Goal: Information Seeking & Learning: Learn about a topic

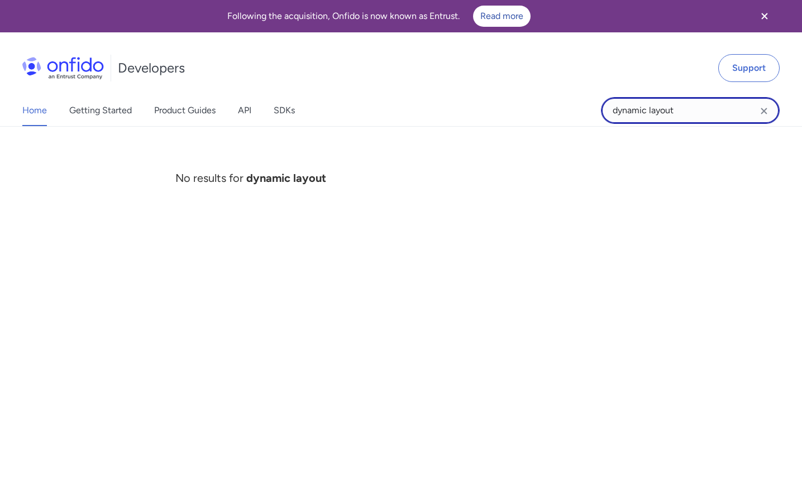
drag, startPoint x: 691, startPoint y: 112, endPoint x: 597, endPoint y: 107, distance: 94.5
click at [597, 107] on div "Home Getting Started Product Guides API SDKs dynamic layout dynamic layout No r…" at bounding box center [401, 110] width 802 height 31
type input "webhook"
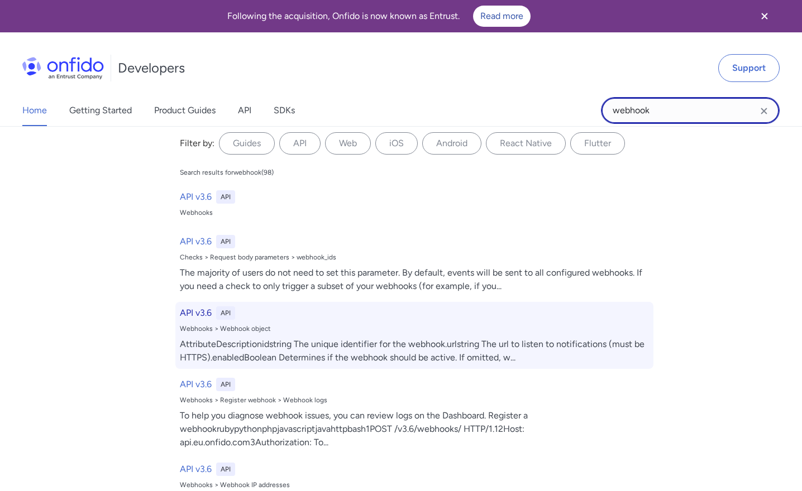
scroll to position [12, 0]
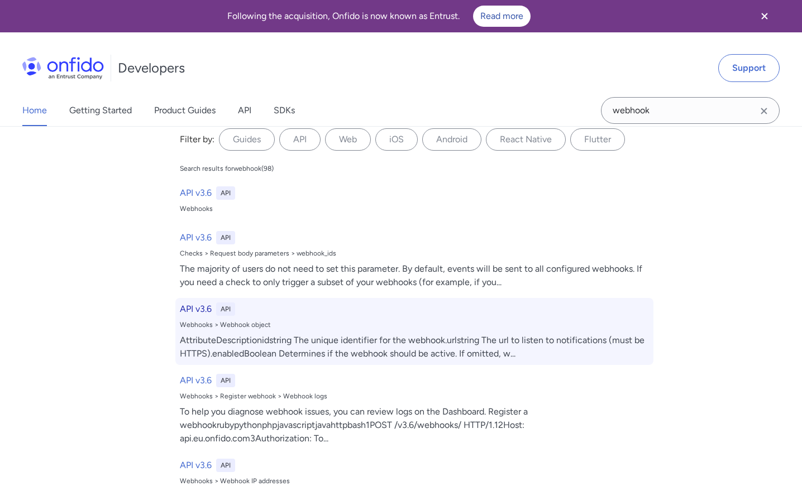
click at [250, 328] on div "Webhooks > Webhook object" at bounding box center [414, 324] width 469 height 9
select select "http"
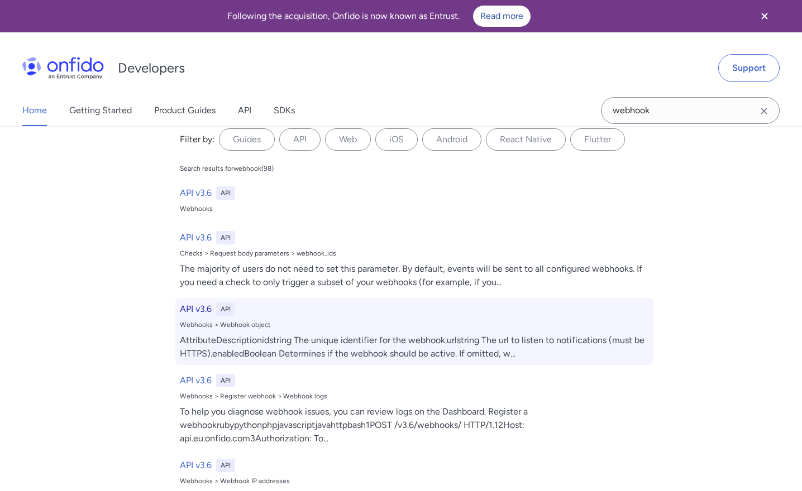
select select "http"
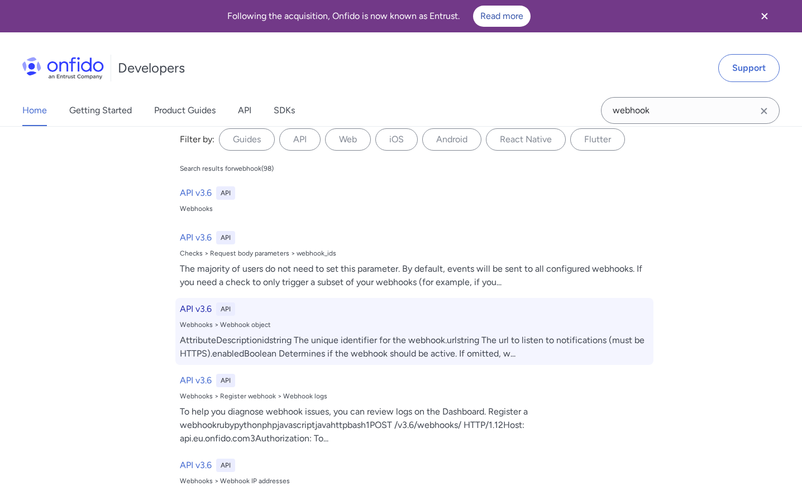
select select "http"
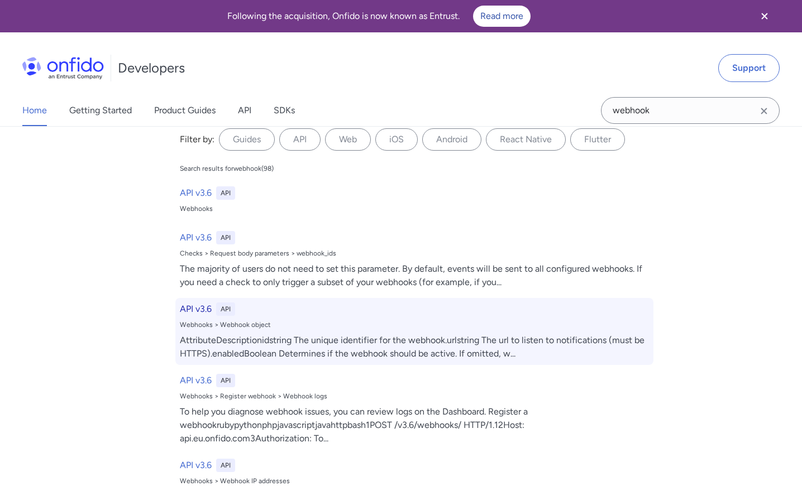
select select "http"
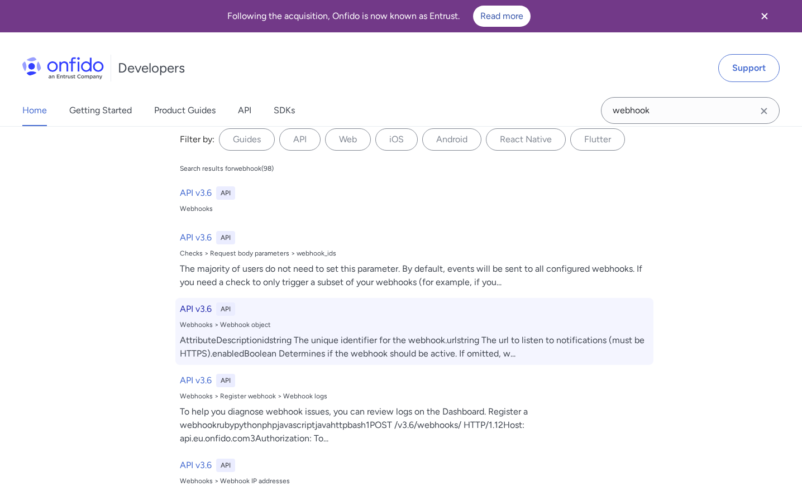
select select "http"
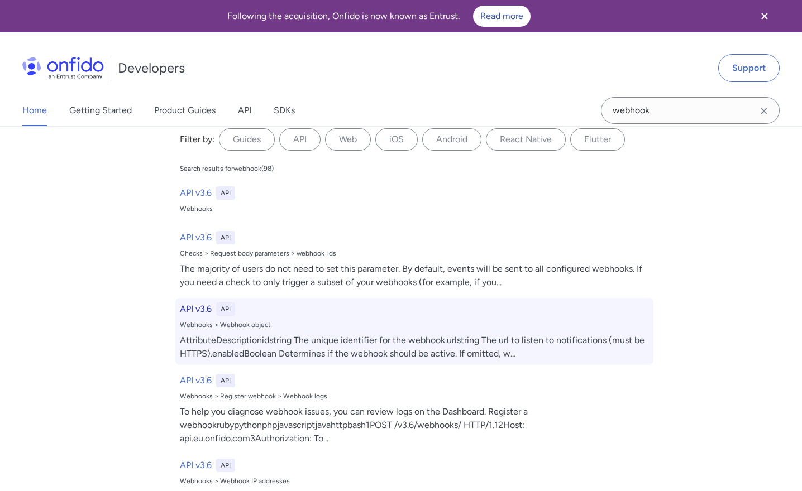
select select "http"
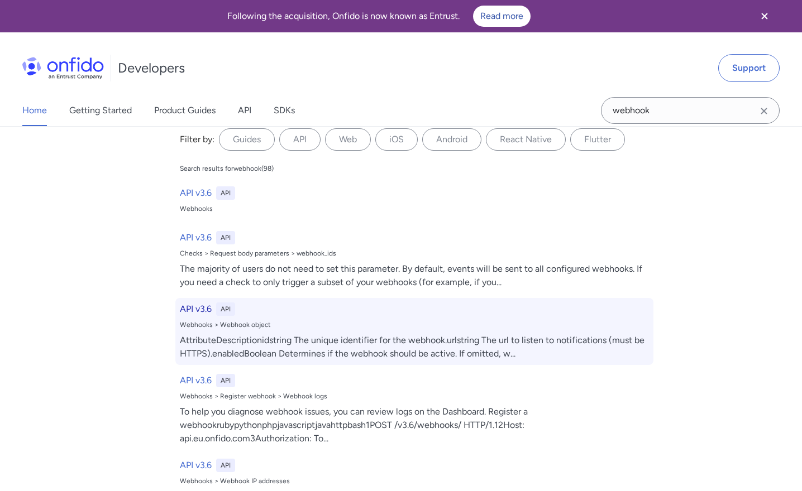
select select "http"
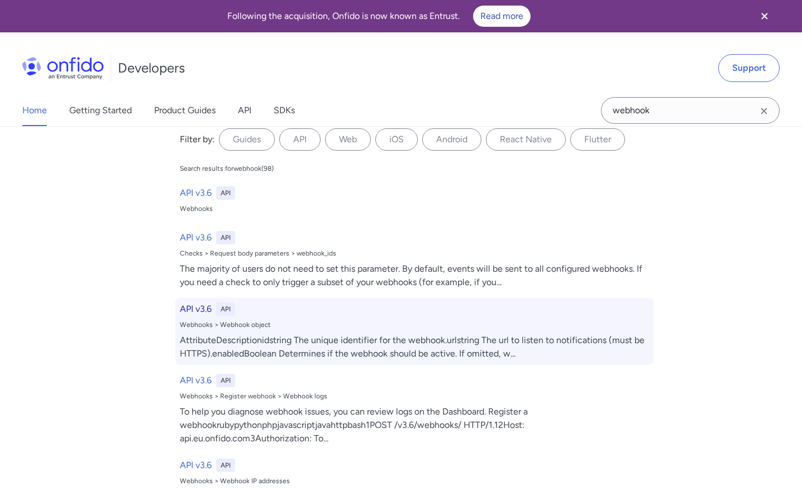
select select "http"
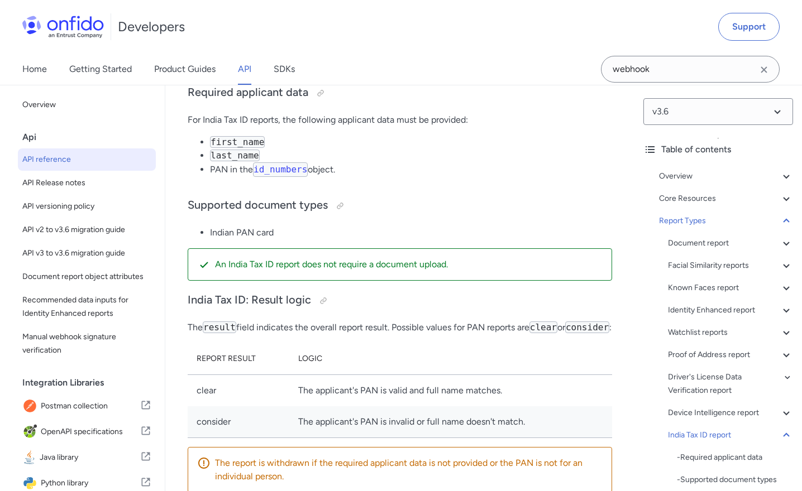
scroll to position [104844, 0]
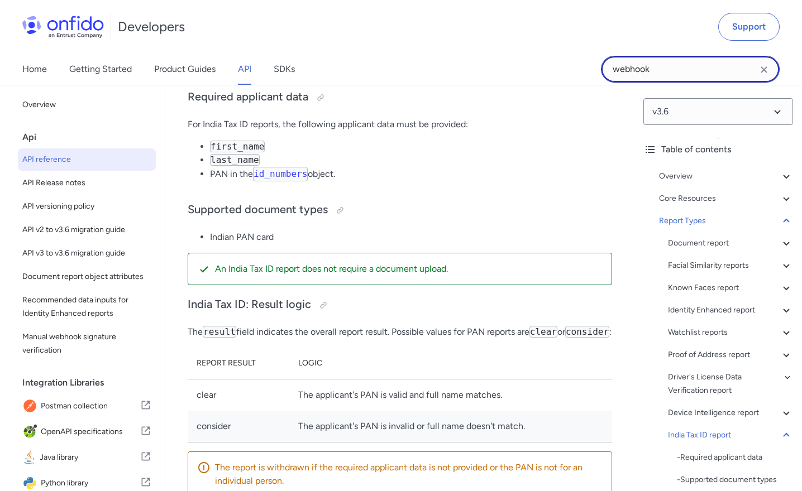
click at [676, 66] on input "webhook" at bounding box center [690, 69] width 179 height 27
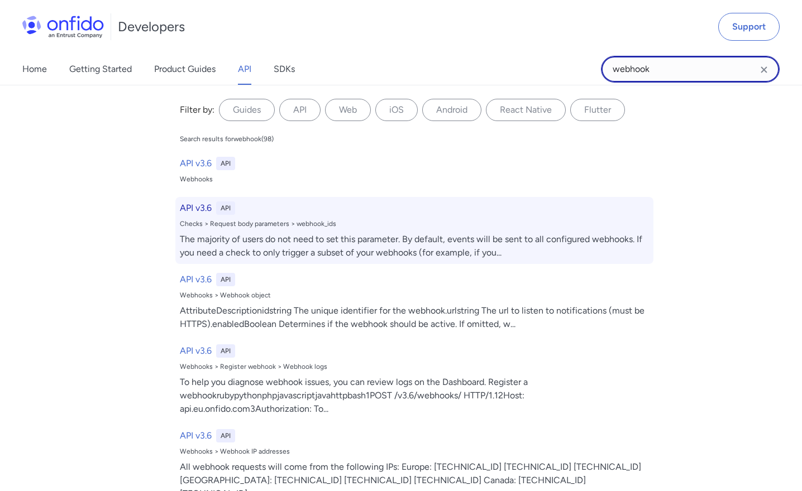
scroll to position [104299, 0]
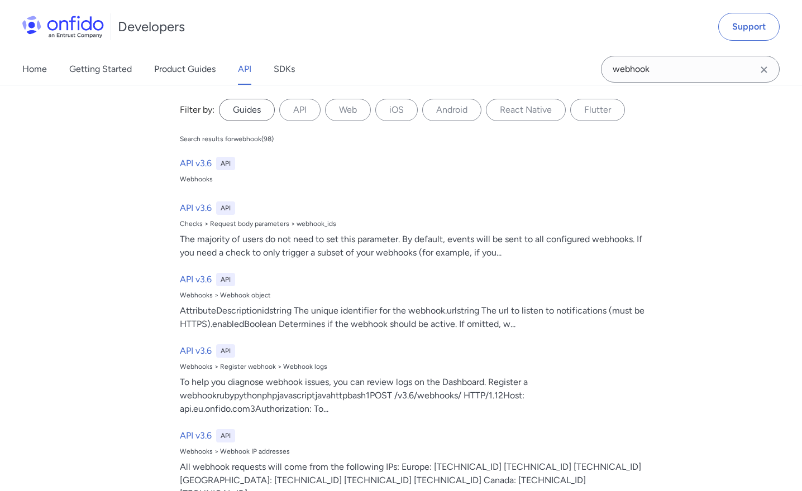
click at [249, 111] on label "Guides" at bounding box center [247, 110] width 56 height 22
click at [0, 0] on input "Guides" at bounding box center [0, 0] width 0 height 0
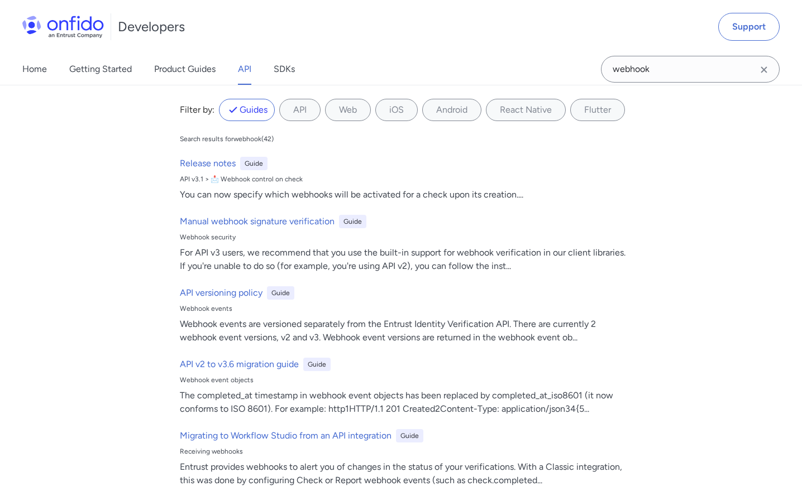
scroll to position [101192, 0]
click at [674, 69] on input "webhook" at bounding box center [690, 69] width 179 height 27
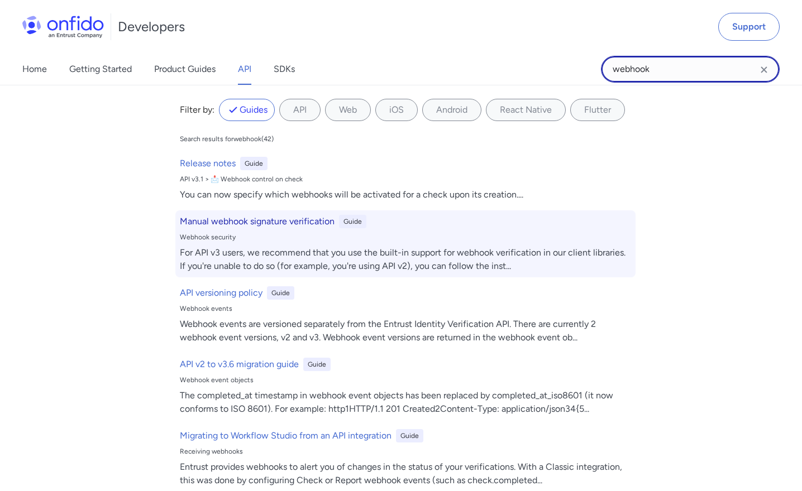
scroll to position [100250, 0]
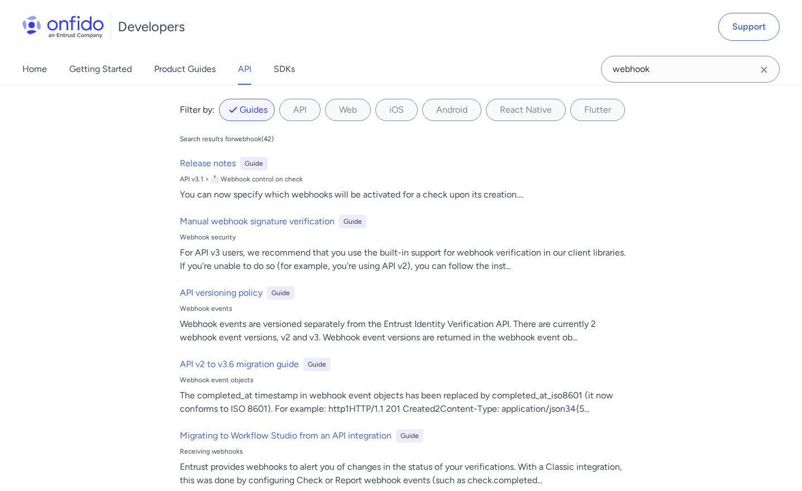
click at [240, 106] on label "Guides" at bounding box center [247, 110] width 56 height 22
click at [0, 0] on input "Guides" at bounding box center [0, 0] width 0 height 0
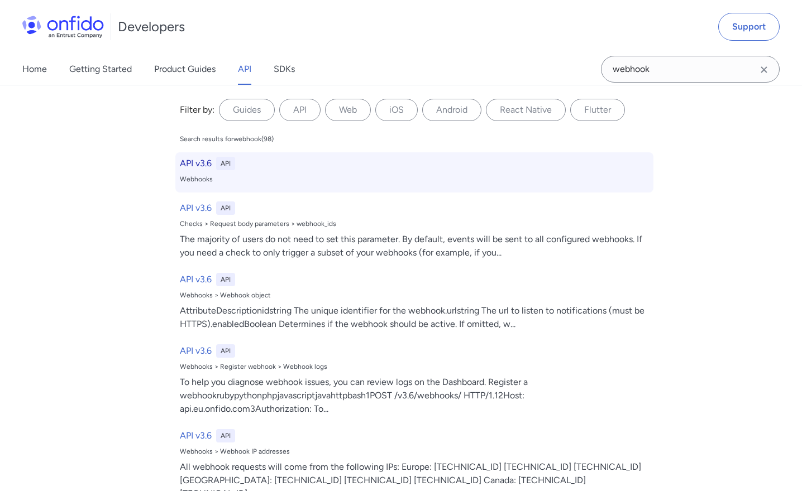
click at [192, 179] on div "Webhooks" at bounding box center [414, 179] width 469 height 9
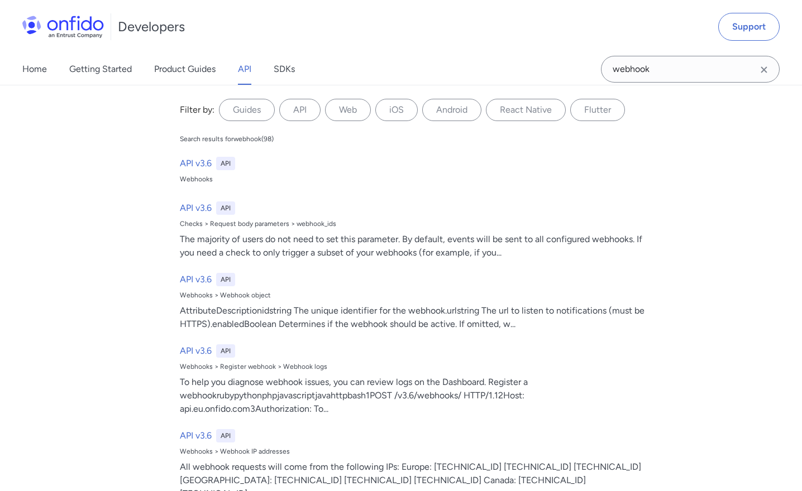
scroll to position [106416, 0]
